Goal: Task Accomplishment & Management: Manage account settings

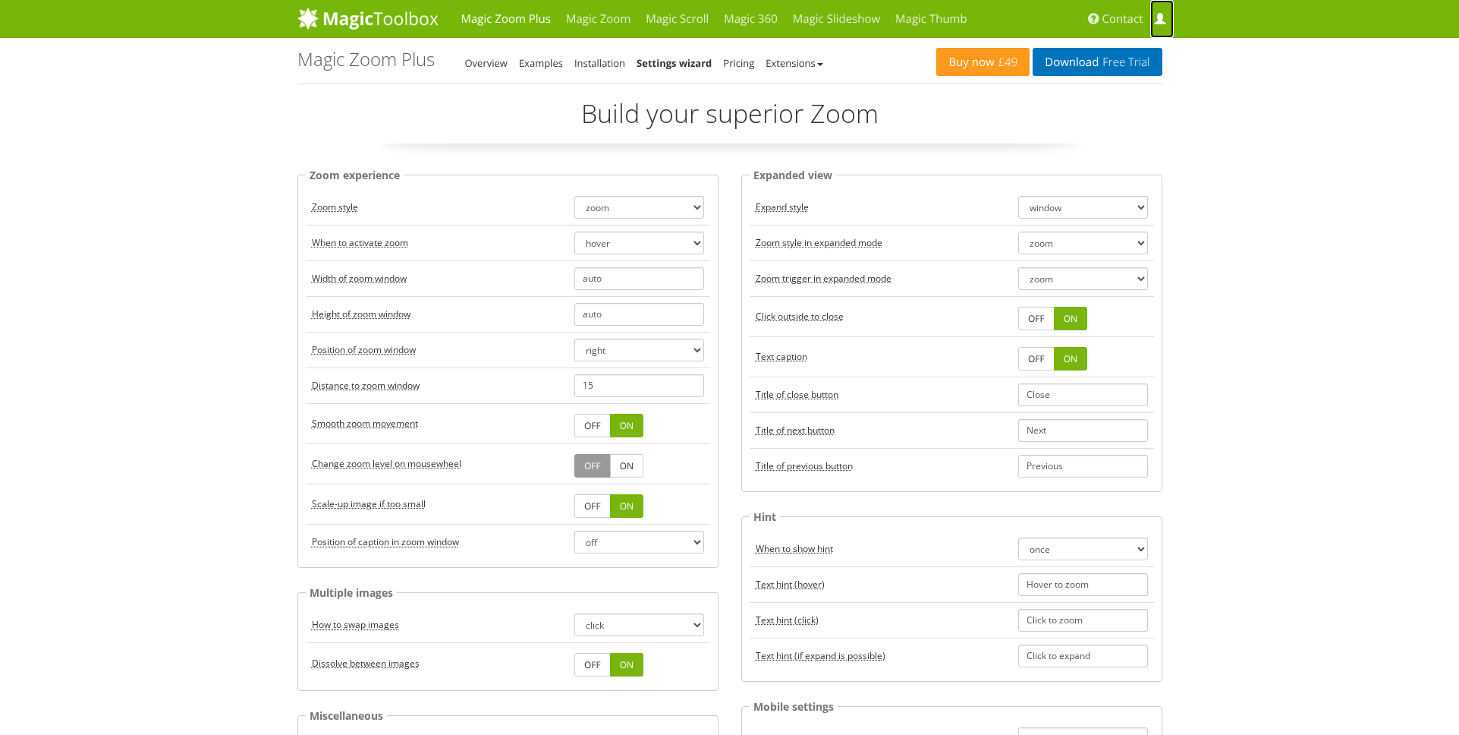
click at [1158, 20] on span at bounding box center [1159, 19] width 11 height 11
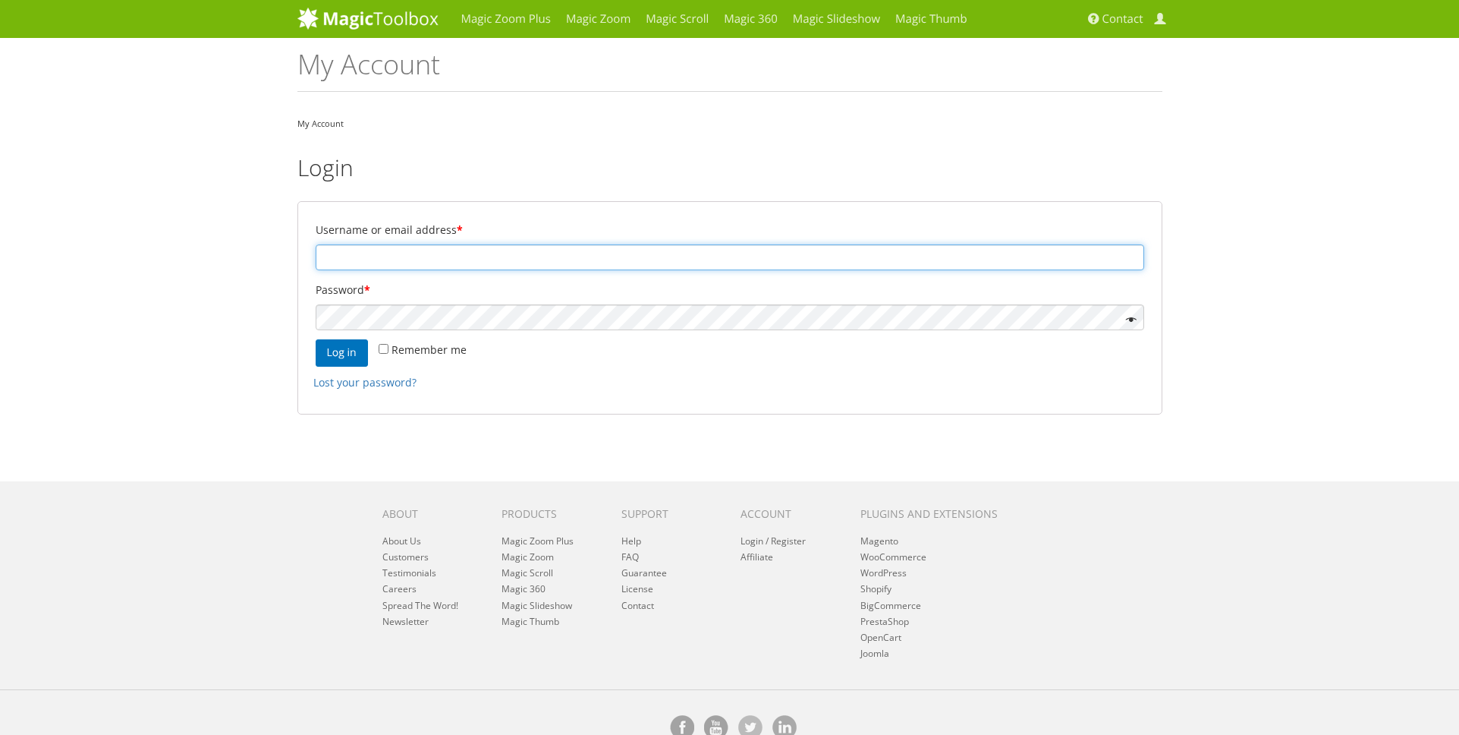
click at [443, 256] on input "Username or email address *" at bounding box center [730, 257] width 829 height 26
type input "[PERSON_NAME][EMAIL_ADDRESS][DOMAIN_NAME]"
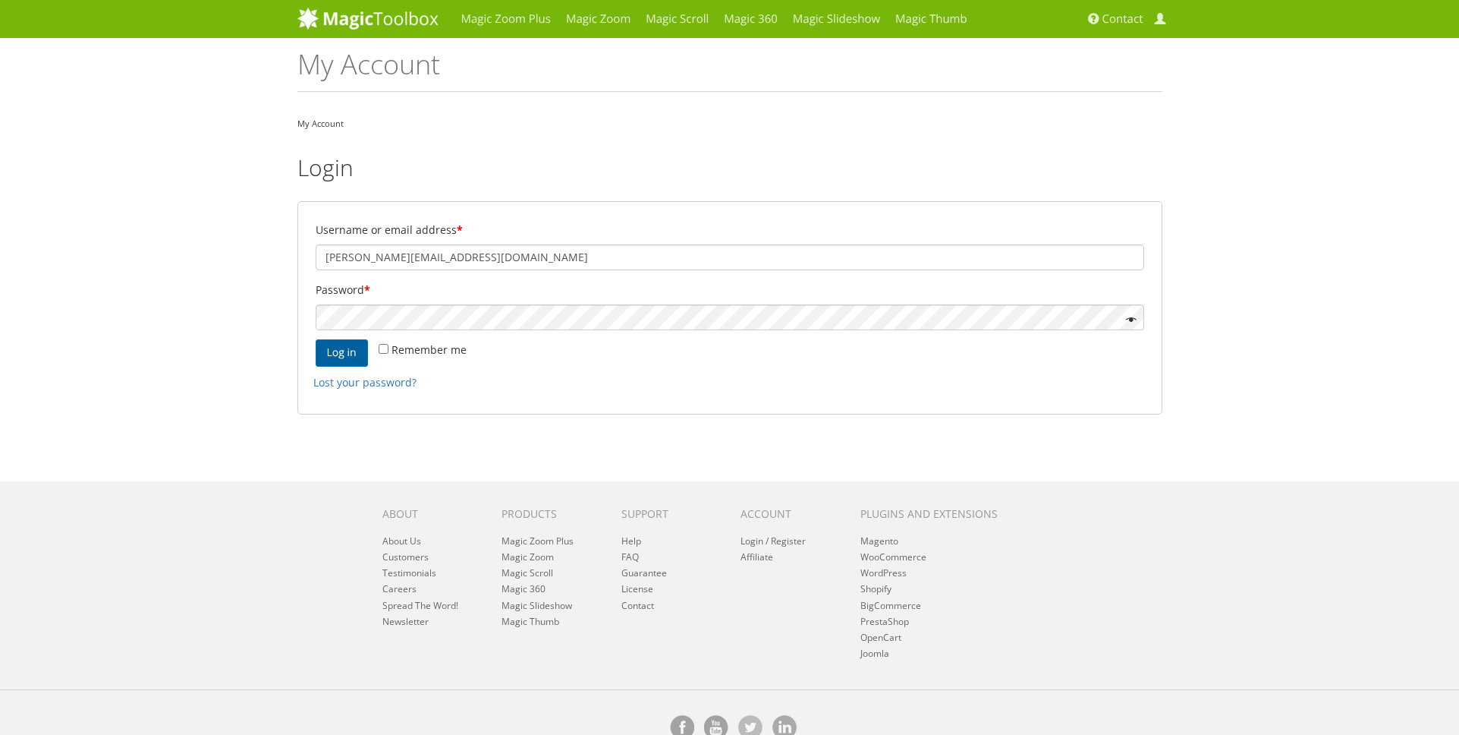
click at [345, 354] on button "Log in" at bounding box center [342, 352] width 52 height 27
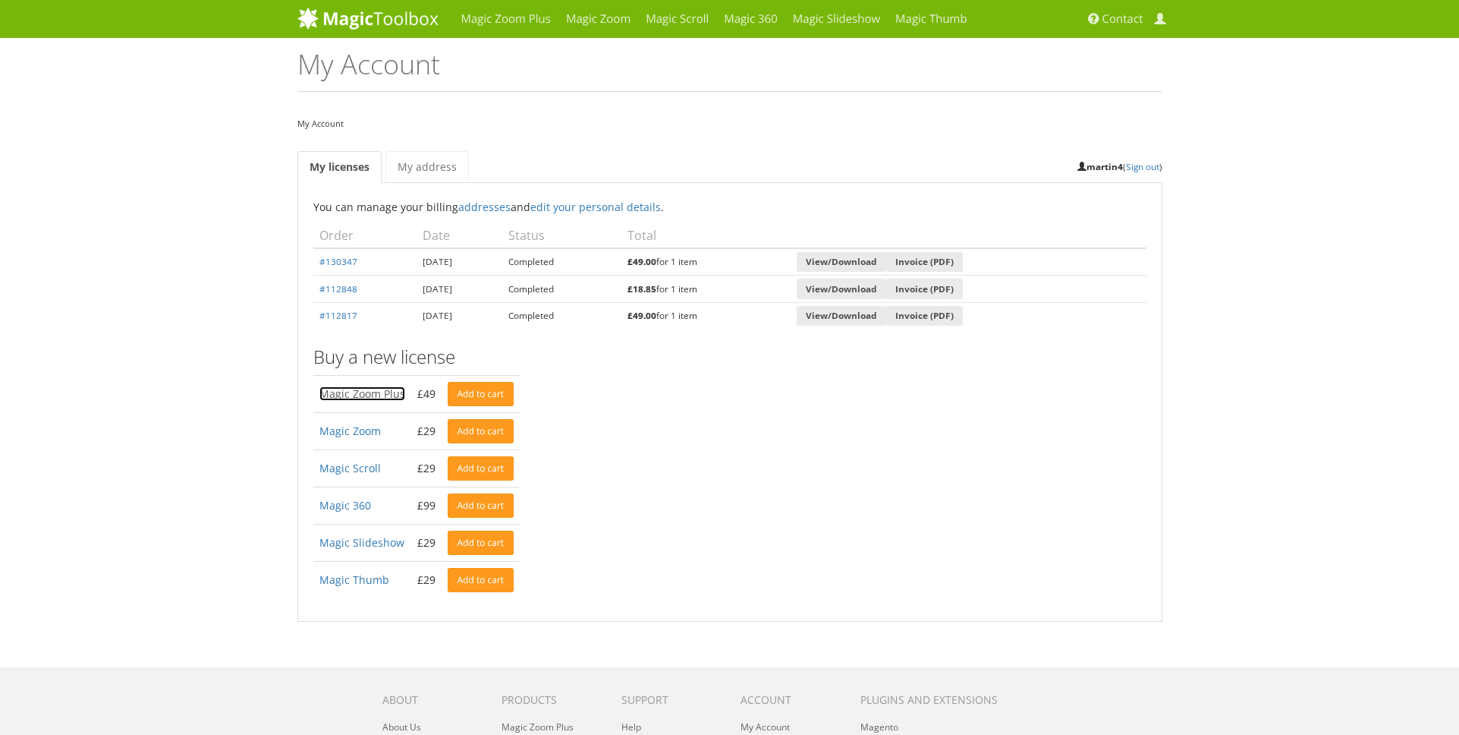
click at [360, 392] on link "Magic Zoom Plus" at bounding box center [363, 393] width 86 height 14
click at [885, 262] on link "View/Download" at bounding box center [842, 262] width 90 height 20
